Goal: Navigation & Orientation: Find specific page/section

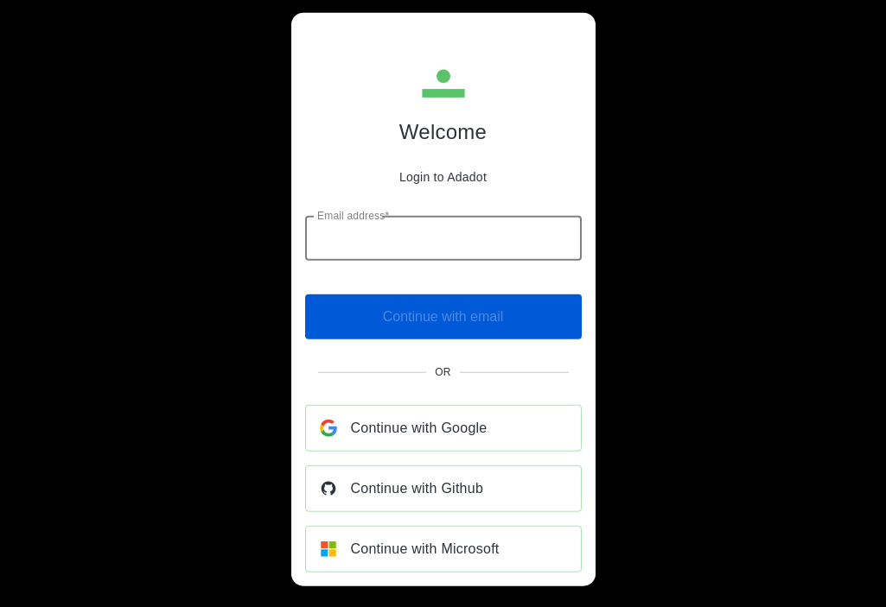
click at [410, 242] on input "Email address*" at bounding box center [443, 238] width 277 height 45
type input "**********"
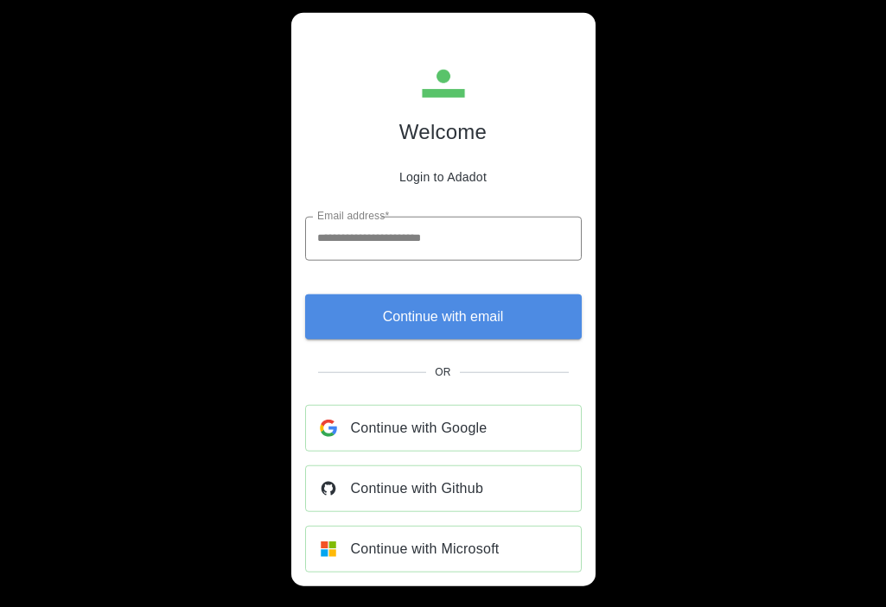
click at [410, 317] on span "Continue with email" at bounding box center [443, 317] width 121 height 24
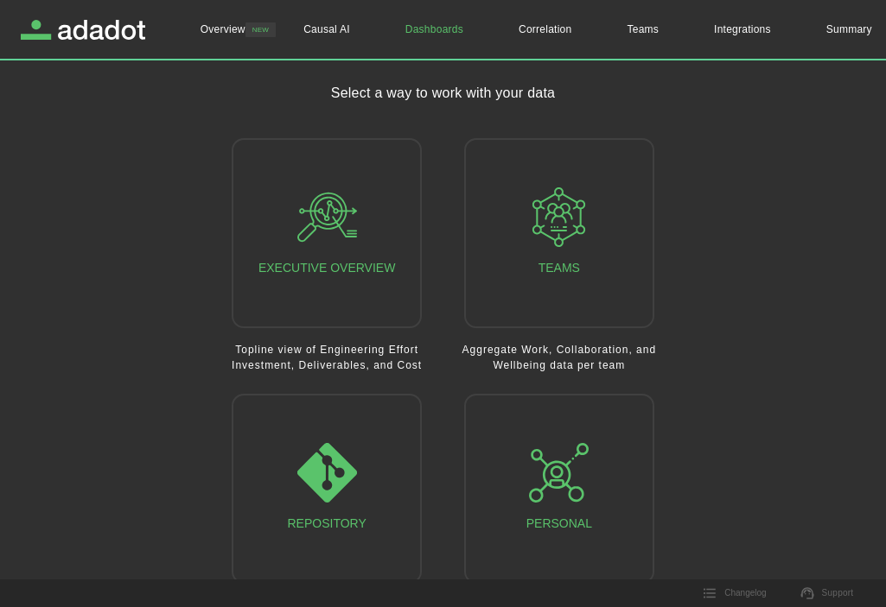
click at [327, 231] on icon "button" at bounding box center [327, 218] width 60 height 60
